Goal: Transaction & Acquisition: Purchase product/service

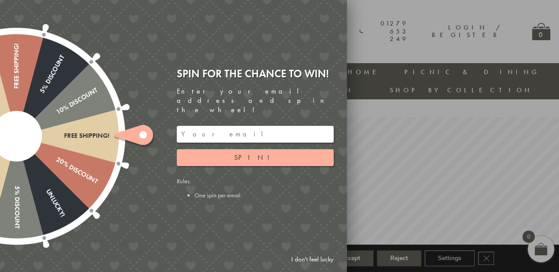
click at [252, 126] on input "email" at bounding box center [255, 134] width 157 height 17
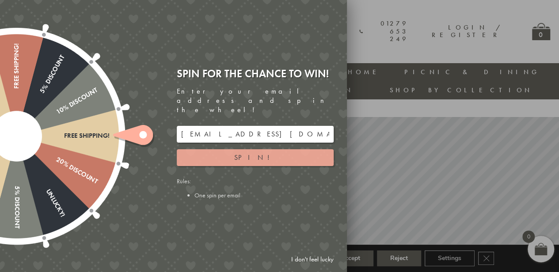
click at [218, 151] on button "Spin!" at bounding box center [255, 157] width 157 height 17
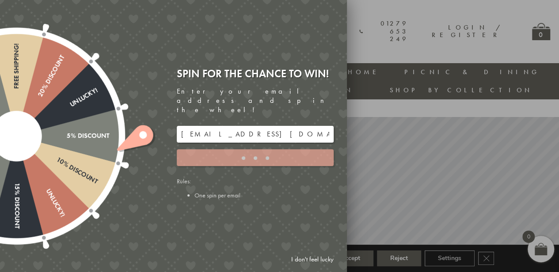
type input "886PH4TT"
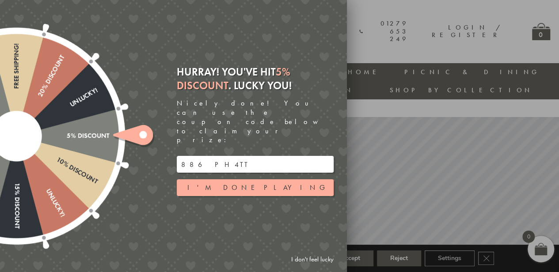
drag, startPoint x: 294, startPoint y: 170, endPoint x: 188, endPoint y: 148, distance: 108.2
click at [188, 156] on div "886PH4TT Spin! I'm done playing" at bounding box center [255, 176] width 157 height 40
click at [208, 156] on input "886PH4TT" at bounding box center [255, 164] width 157 height 17
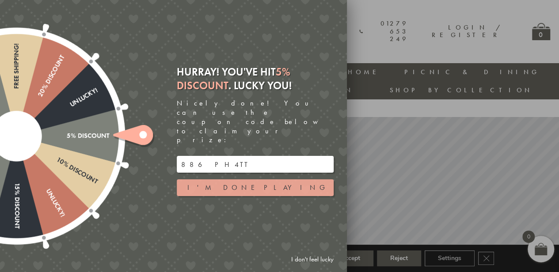
click at [253, 179] on button "I'm done playing" at bounding box center [255, 187] width 157 height 17
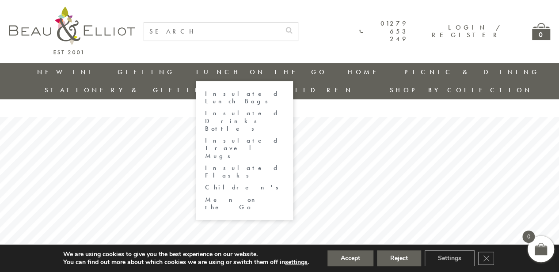
click at [204, 90] on link "Insulated Lunch Bags" at bounding box center [243, 97] width 79 height 15
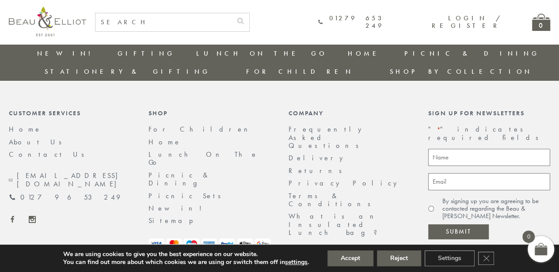
scroll to position [1483, 0]
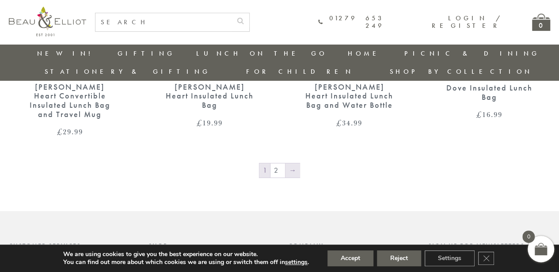
click at [289, 163] on link "→" at bounding box center [292, 170] width 14 height 14
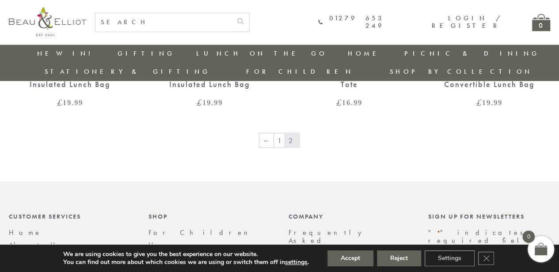
scroll to position [688, 0]
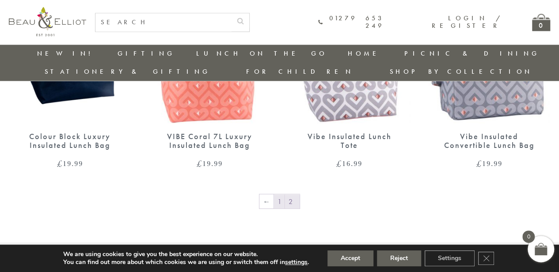
click at [280, 194] on link "1" at bounding box center [279, 201] width 11 height 14
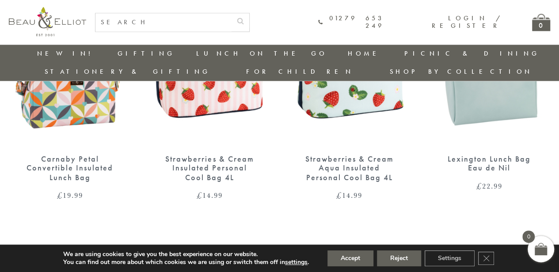
scroll to position [776, 0]
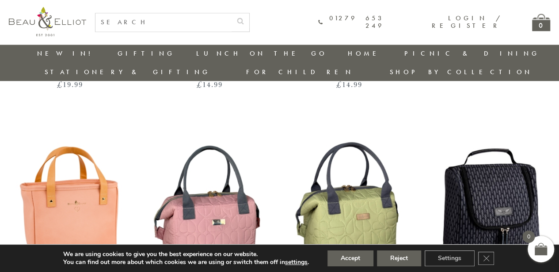
click at [97, 192] on img at bounding box center [70, 201] width 122 height 157
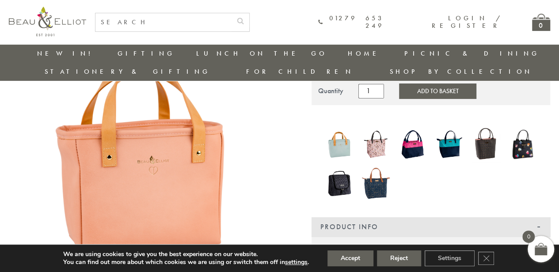
scroll to position [70, 0]
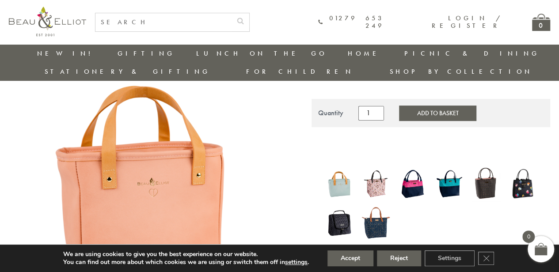
click at [343, 204] on img at bounding box center [339, 222] width 28 height 36
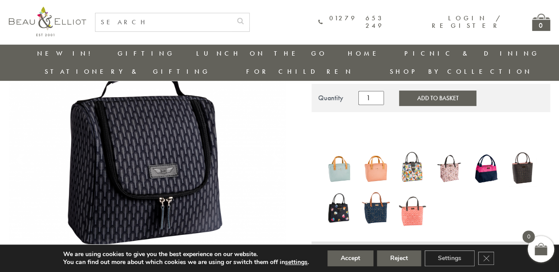
scroll to position [70, 0]
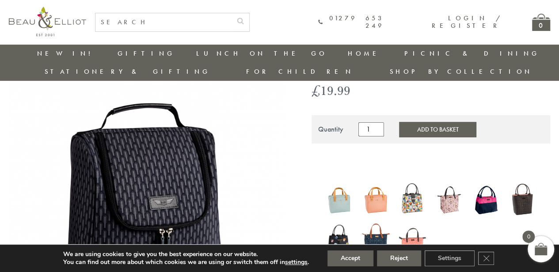
click at [378, 181] on img at bounding box center [376, 199] width 28 height 37
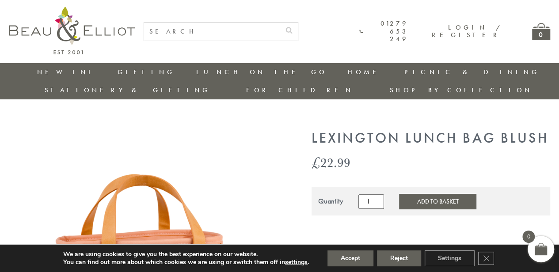
click at [415, 194] on button "Add to Basket" at bounding box center [437, 201] width 77 height 15
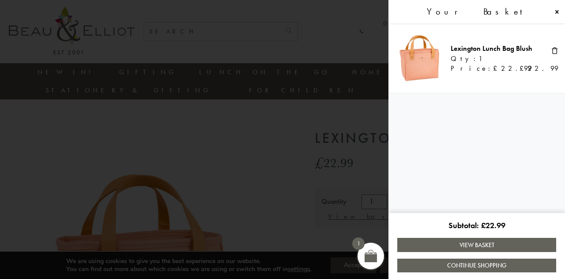
click at [472, 244] on link "View Basket" at bounding box center [476, 245] width 159 height 14
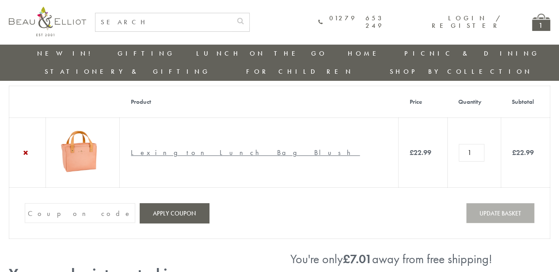
scroll to position [26, 0]
click at [87, 204] on input "Coupon:" at bounding box center [80, 214] width 110 height 20
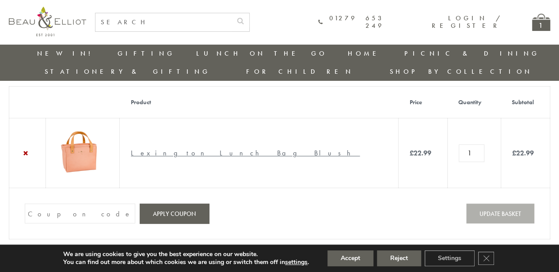
paste input "886PH4TT"
type input "886PH4TT"
click at [178, 204] on button "Apply coupon" at bounding box center [174, 214] width 69 height 20
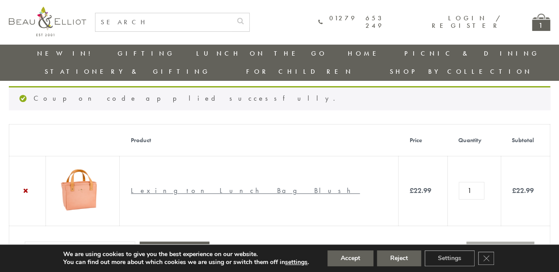
scroll to position [0, 0]
